Goal: Information Seeking & Learning: Learn about a topic

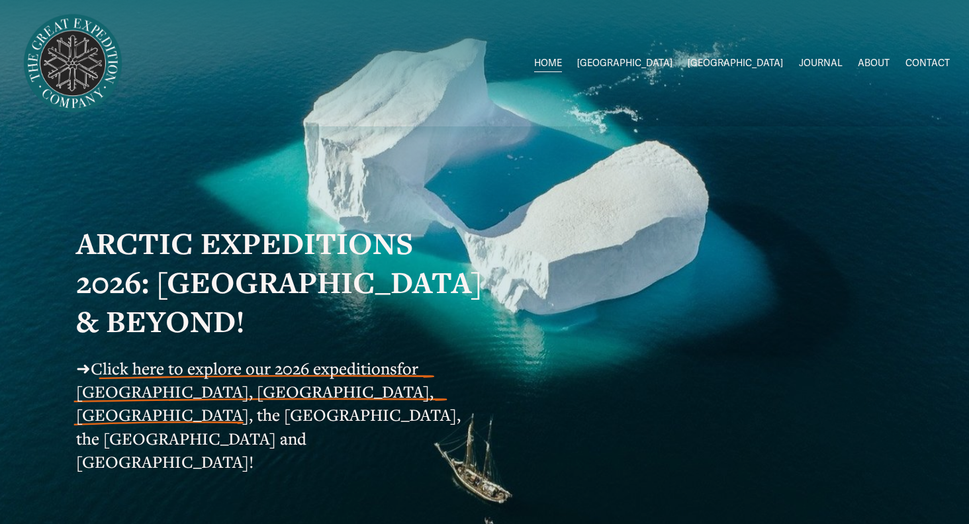
click at [672, 60] on span "[GEOGRAPHIC_DATA]" at bounding box center [624, 63] width 95 height 17
click at [267, 375] on span "Click here to explore our 2026 expeditions" at bounding box center [244, 368] width 306 height 22
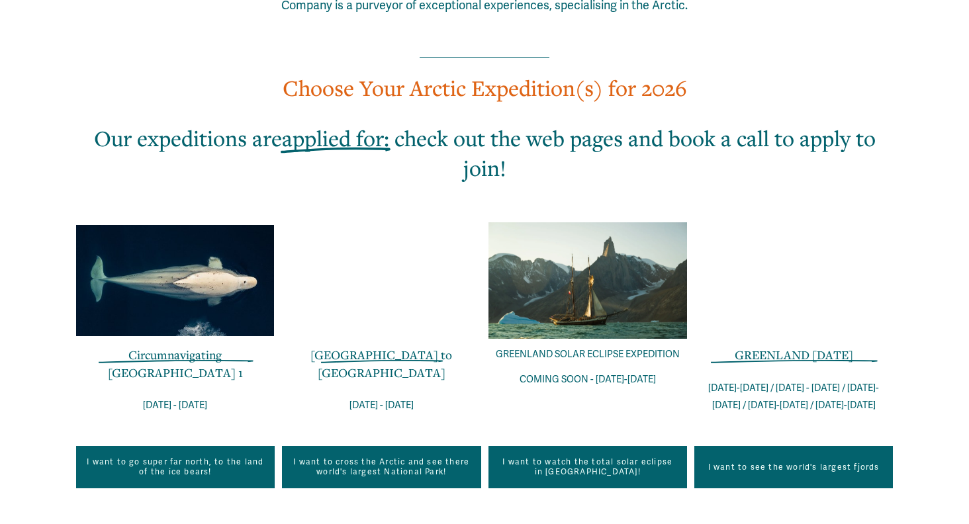
scroll to position [791, 0]
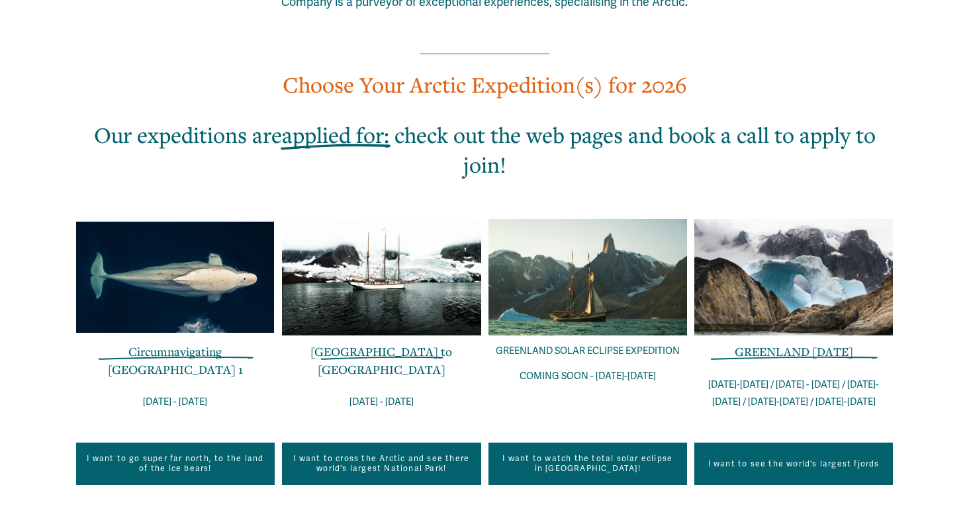
click at [216, 343] on link "Circumnavigating [GEOGRAPHIC_DATA] 1" at bounding box center [175, 359] width 135 height 33
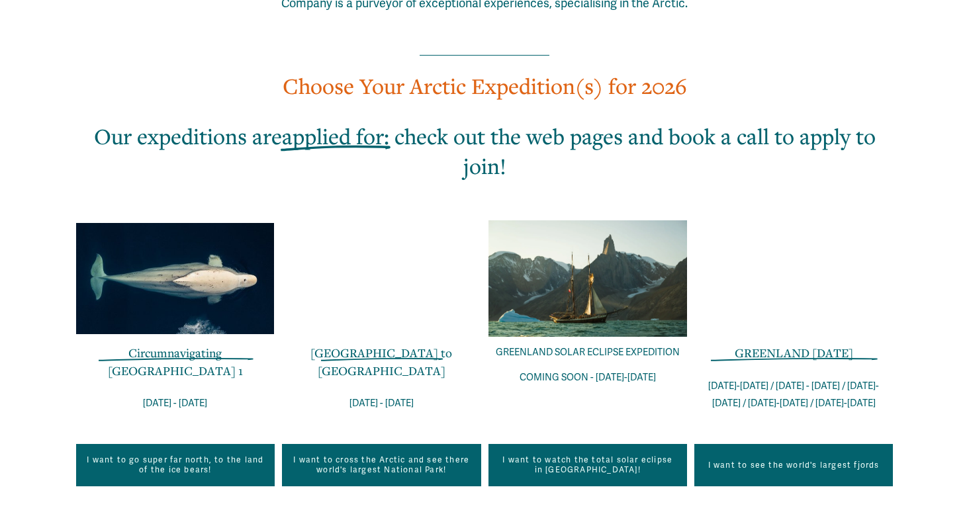
scroll to position [808, 0]
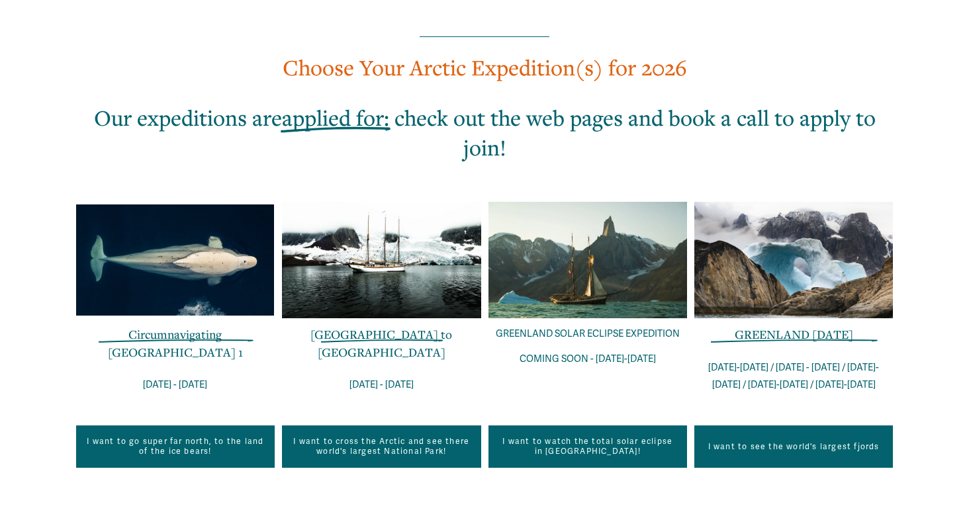
click at [187, 326] on link "Circumnavigating [GEOGRAPHIC_DATA] 1" at bounding box center [175, 342] width 135 height 33
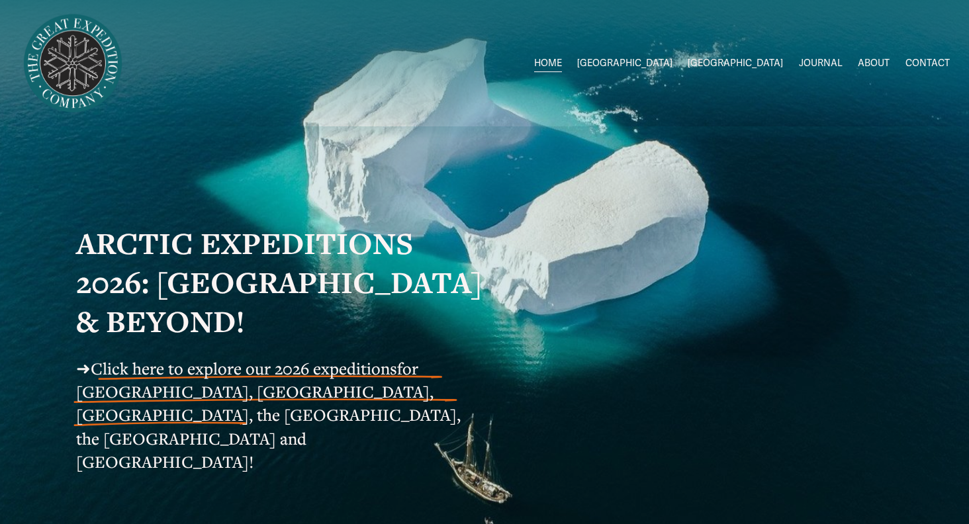
click at [672, 62] on span "[GEOGRAPHIC_DATA]" at bounding box center [624, 63] width 95 height 17
click at [562, 62] on link "HOME" at bounding box center [548, 63] width 28 height 19
click at [153, 379] on span "Click here to explore our 2026 expeditions" at bounding box center [244, 368] width 306 height 22
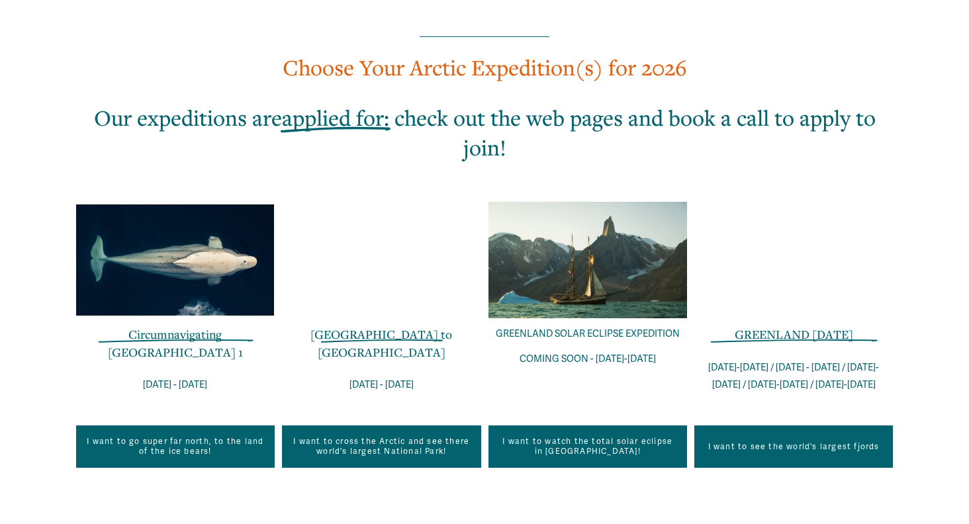
scroll to position [806, 0]
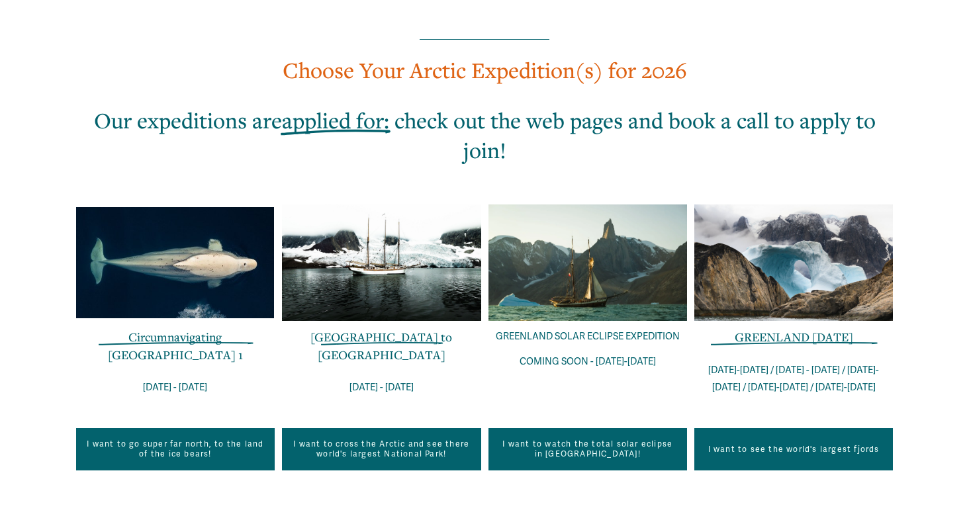
click at [198, 329] on link "Circumnavigating [GEOGRAPHIC_DATA] 1" at bounding box center [175, 345] width 135 height 33
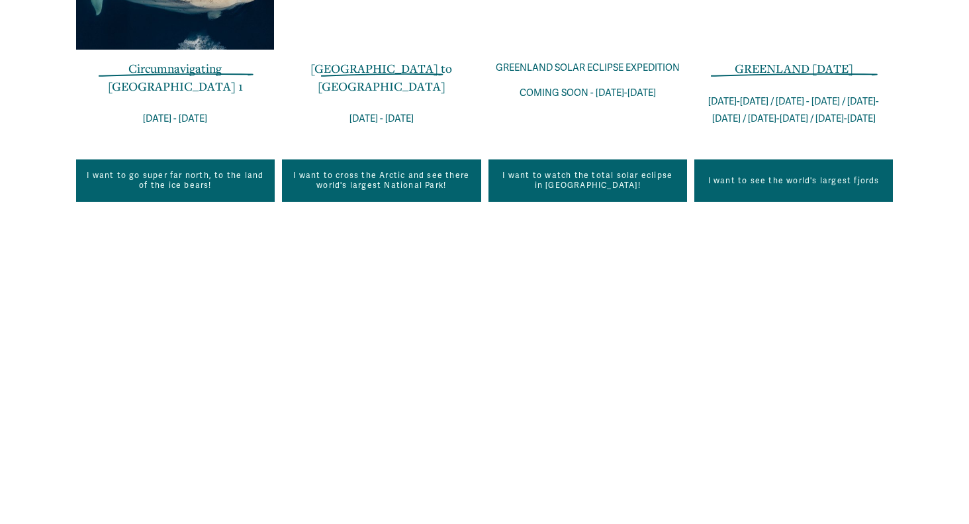
scroll to position [1076, 0]
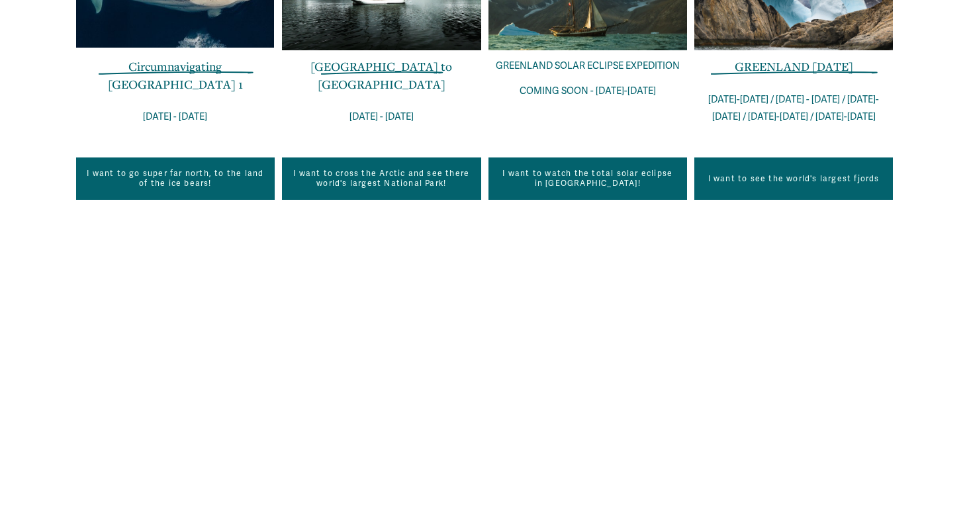
click at [176, 157] on link "I want to go super far north, to the land of the ice bears!" at bounding box center [175, 178] width 198 height 42
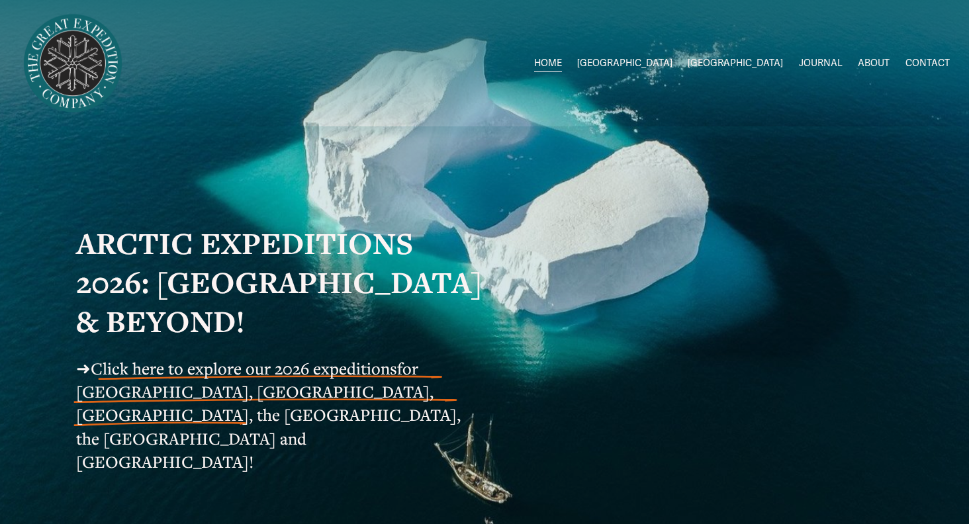
click at [307, 248] on strong "ARCTIC EXPEDITIONS 2026: [GEOGRAPHIC_DATA] & BEYOND!" at bounding box center [282, 282] width 413 height 118
click at [214, 395] on span "for [GEOGRAPHIC_DATA], [GEOGRAPHIC_DATA], [GEOGRAPHIC_DATA], the [GEOGRAPHIC_DA…" at bounding box center [270, 414] width 388 height 115
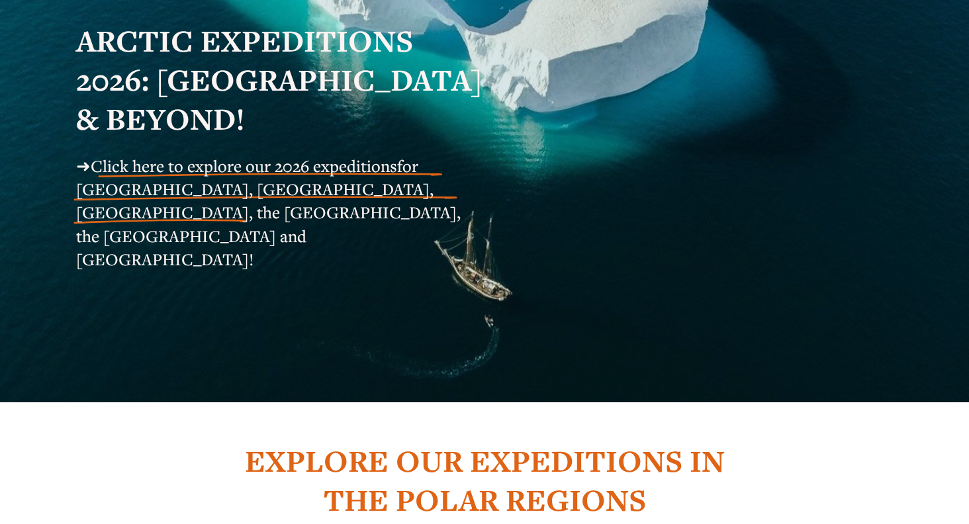
scroll to position [222, 0]
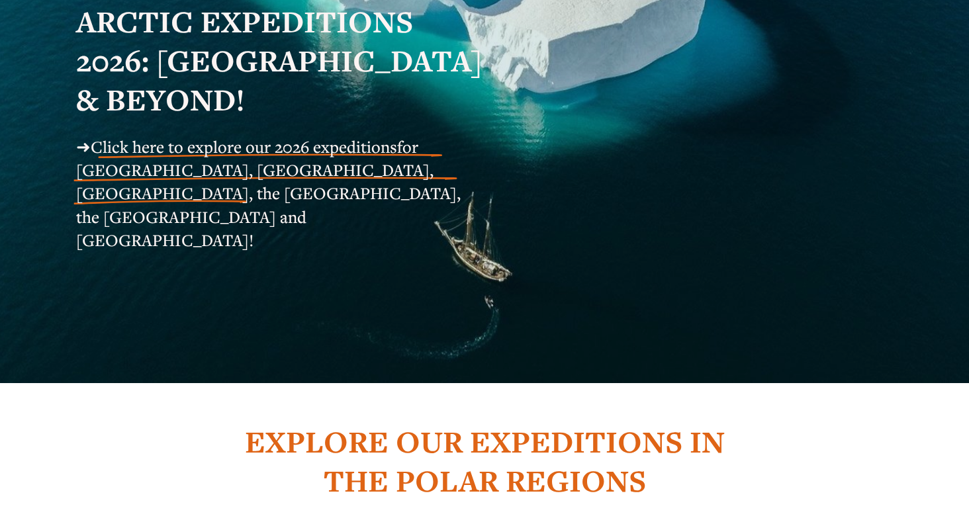
click at [183, 194] on span "for [GEOGRAPHIC_DATA], [GEOGRAPHIC_DATA], [GEOGRAPHIC_DATA], the [GEOGRAPHIC_DA…" at bounding box center [270, 193] width 388 height 115
click at [196, 167] on span "for Svalbard, Greenland, Iceland, the Faroe Islands, the Shetlands and Norway!" at bounding box center [270, 193] width 388 height 115
click at [202, 155] on span "Click here to explore our 2026 expeditions" at bounding box center [244, 147] width 306 height 22
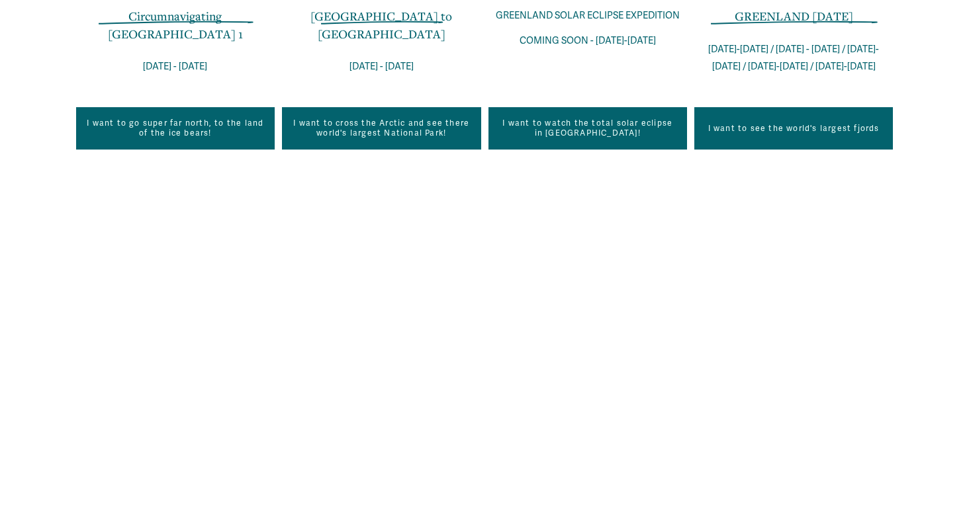
scroll to position [1129, 0]
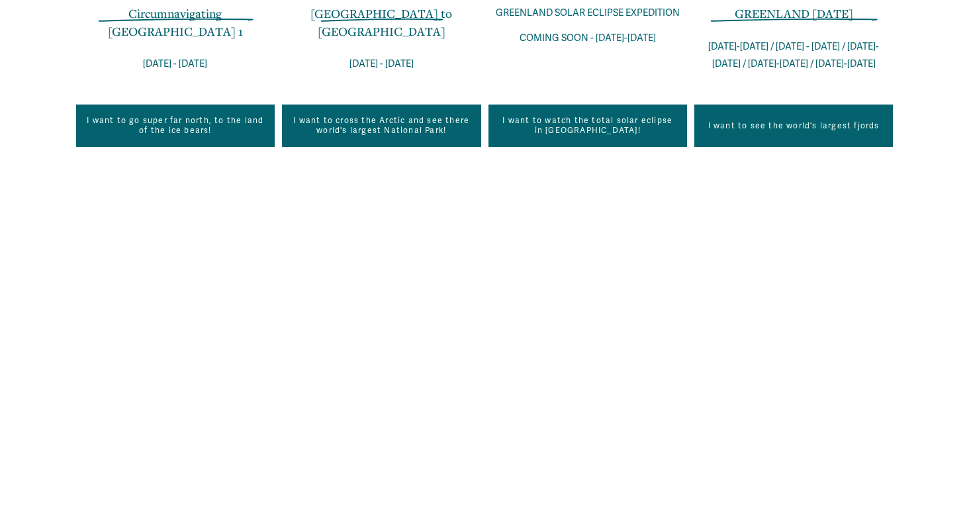
click at [189, 105] on link "I want to go super far north, to the land of the ice bears!" at bounding box center [175, 126] width 198 height 42
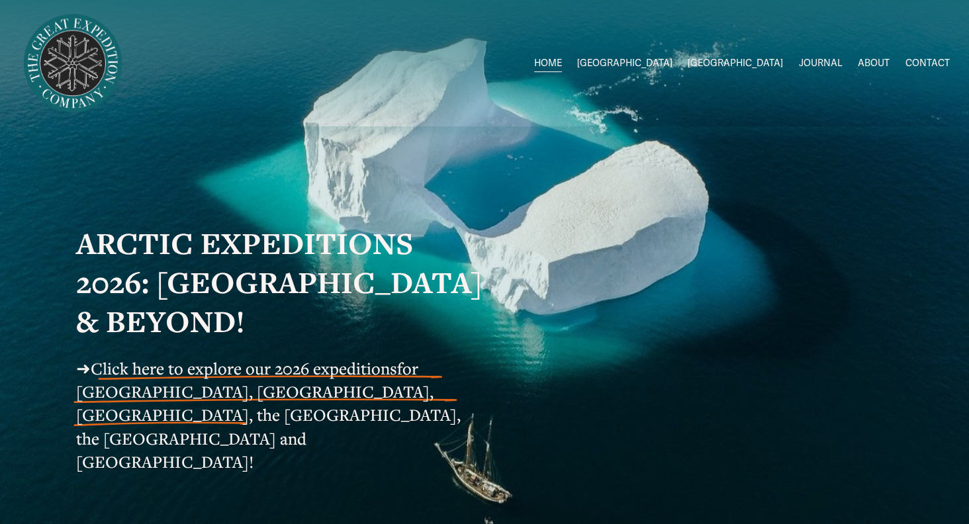
click at [672, 60] on span "[GEOGRAPHIC_DATA]" at bounding box center [624, 63] width 95 height 17
click at [0, 0] on span "Circumnavigating [GEOGRAPHIC_DATA]" at bounding box center [0, 0] width 0 height 0
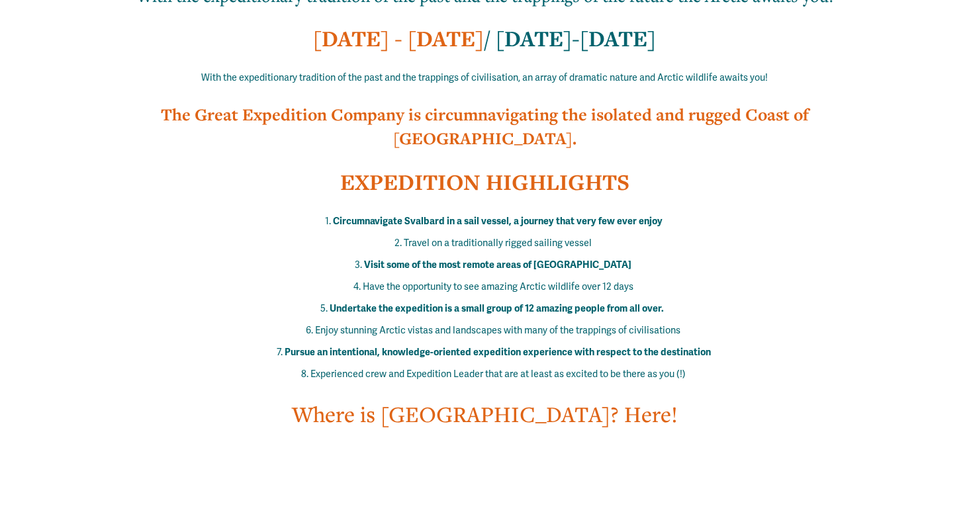
scroll to position [574, 0]
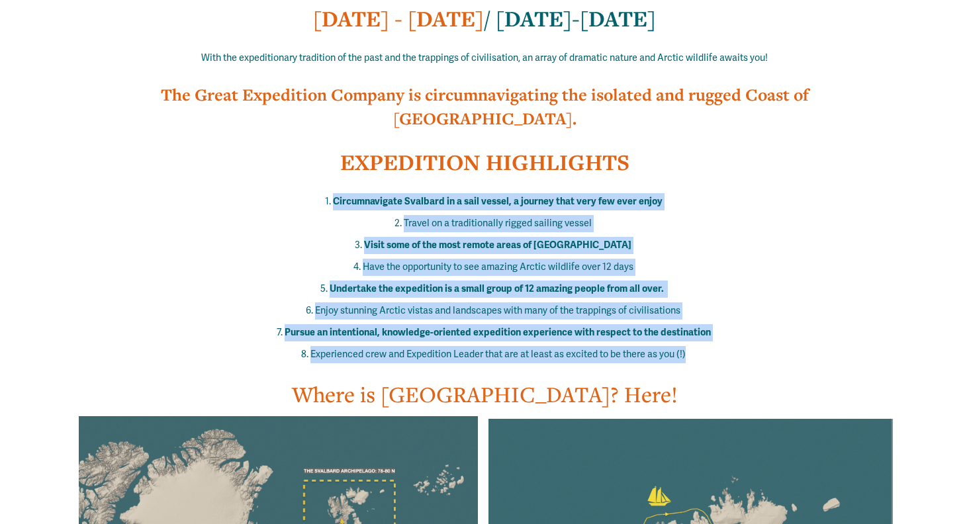
drag, startPoint x: 697, startPoint y: 333, endPoint x: 324, endPoint y: 178, distance: 404.2
click at [324, 193] on ol "Circumnavigate Svalbard in a sail vessel, a journey that very few ever enjoy Tr…" at bounding box center [484, 278] width 817 height 171
copy ol "Circumnavigate Svalbard in a sail vessel, a journey that very few ever enjoy Tr…"
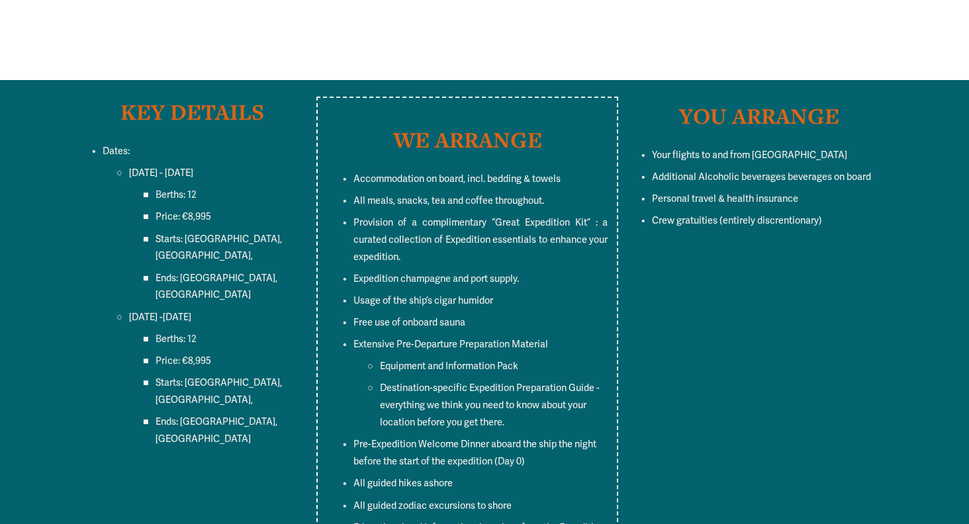
scroll to position [9877, 0]
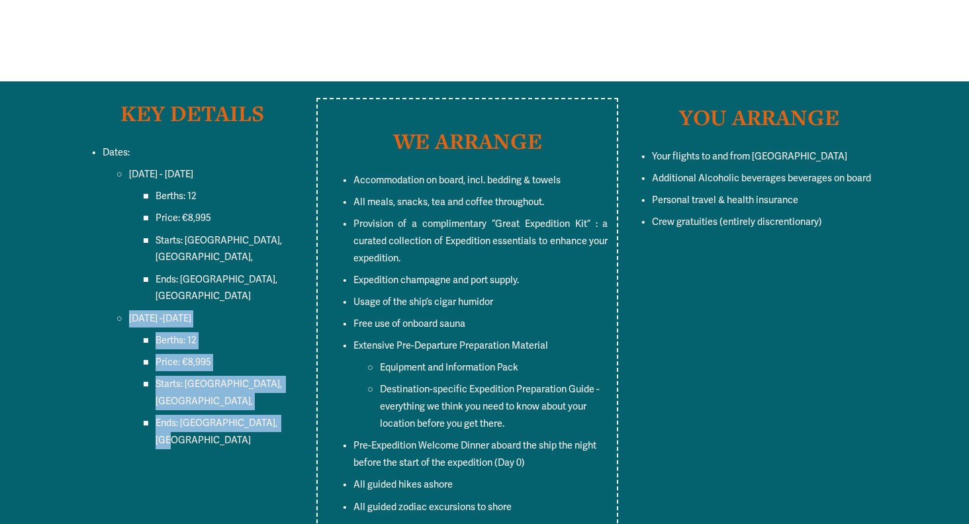
drag, startPoint x: 292, startPoint y: 320, endPoint x: 85, endPoint y: 217, distance: 230.5
click at [85, 217] on ul "Dates: 29 JUNE - 10 JULY Berths: 12 Price: €8,995 Starts: Longyearbyen, Svalbar…" at bounding box center [192, 296] width 233 height 305
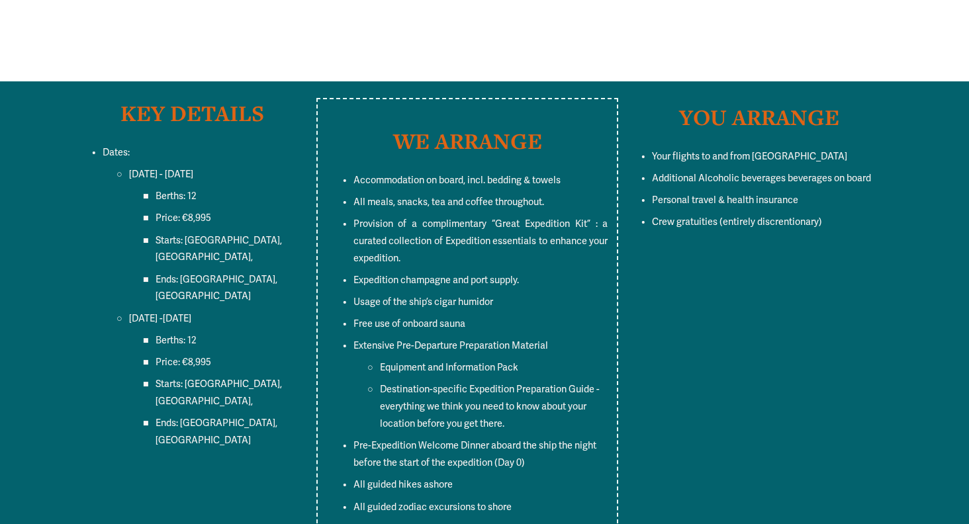
click at [242, 374] on div "KEY DETAILS Dates: 29 JUNE - 10 JULY Berths: 12 Price: €8,995 Starts: Longyearb…" at bounding box center [192, 299] width 233 height 403
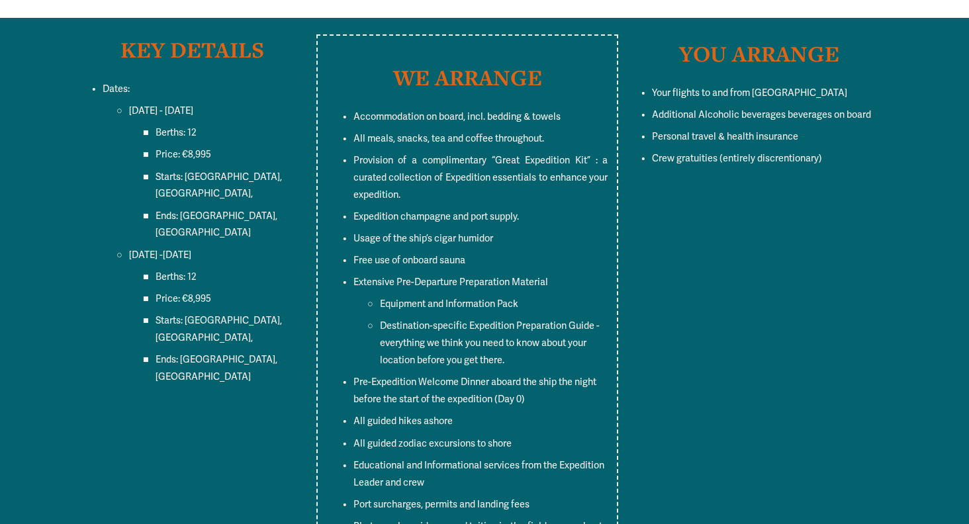
scroll to position [9942, 0]
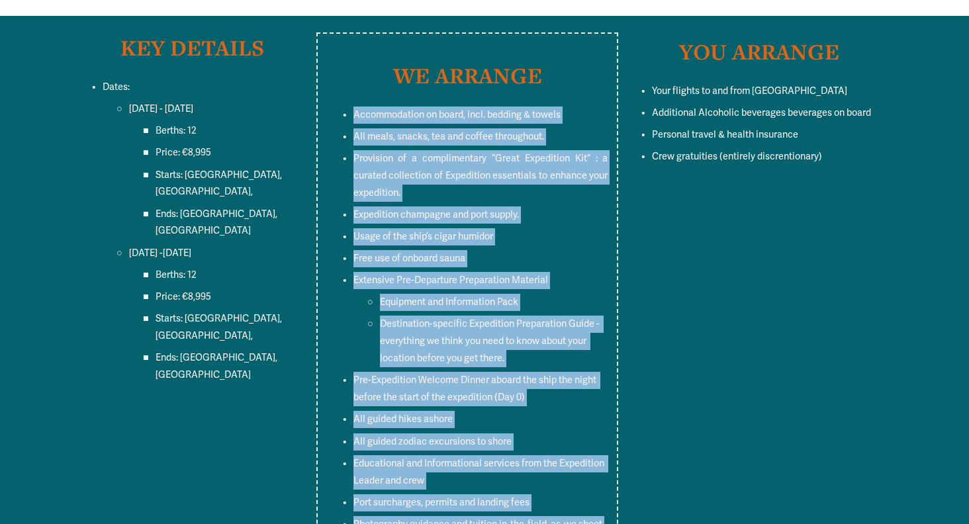
drag, startPoint x: 574, startPoint y: 458, endPoint x: 336, endPoint y: 24, distance: 495.3
click at [336, 60] on div "WE ARRANGE Accommodation on board, incl. bedding & towels All meals, snacks, te…" at bounding box center [467, 320] width 281 height 521
copy ul "Accommodation on board, incl. bedding & towels All meals, snacks, tea and coffe…"
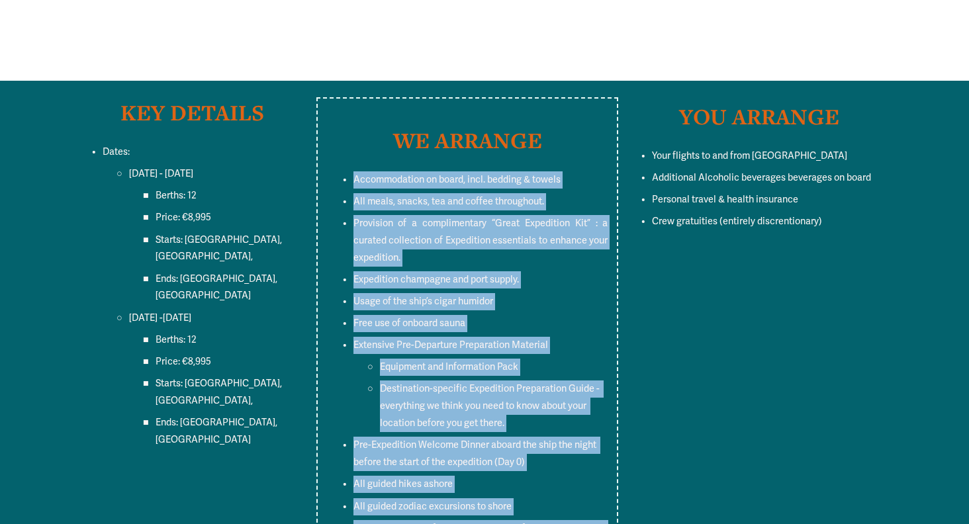
scroll to position [9869, 0]
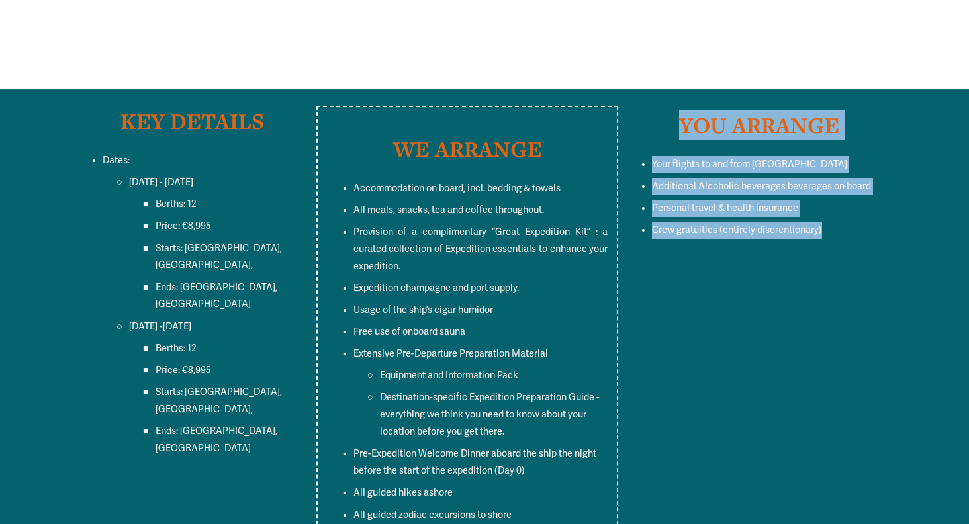
drag, startPoint x: 829, startPoint y: 179, endPoint x: 626, endPoint y: 77, distance: 227.2
click at [626, 110] on div "YOU ARRANGE Your flights to and from Longyearbyen Additional Alcoholic beverage…" at bounding box center [758, 177] width 267 height 134
copy div "YOU ARRANGE Your flights to and from Longyearbyen Additional Alcoholic beverage…"
